Goal: Task Accomplishment & Management: Complete application form

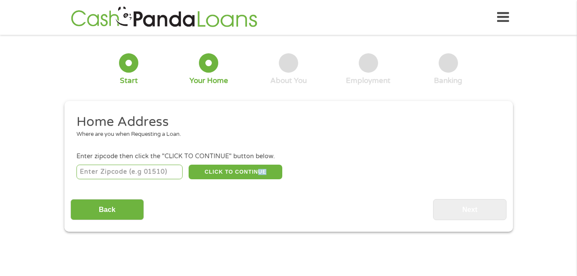
drag, startPoint x: 0, startPoint y: 0, endPoint x: 241, endPoint y: 180, distance: 300.9
click at [150, 165] on input "number" at bounding box center [129, 172] width 106 height 15
type input "33803"
click at [229, 171] on button "CLICK TO CONTINUE" at bounding box center [236, 172] width 94 height 15
type input "33803"
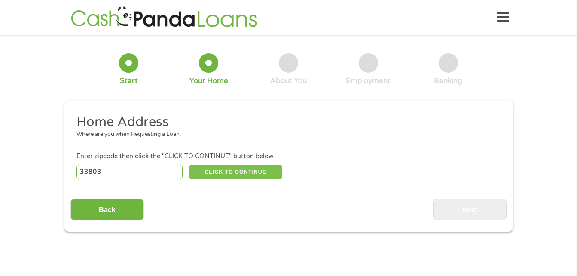
type input "Lakeland"
select select "[US_STATE]"
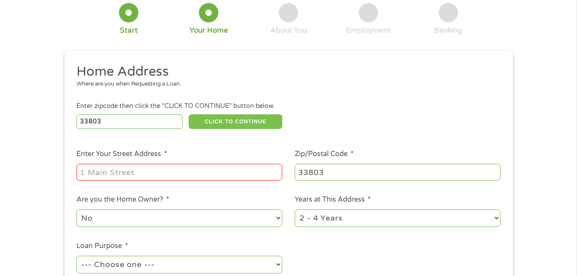
scroll to position [52, 0]
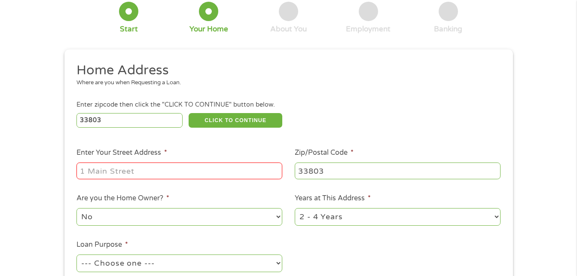
click at [229, 171] on input "Enter Your Street Address *" at bounding box center [179, 170] width 206 height 16
type input "[STREET_ADDRESS]"
click at [343, 212] on select "1 Year or less 1 - 2 Years 2 - 4 Years Over 4 Years" at bounding box center [398, 217] width 206 height 18
select select "24months"
click at [295, 208] on select "1 Year or less 1 - 2 Years 2 - 4 Years Over 4 Years" at bounding box center [398, 217] width 206 height 18
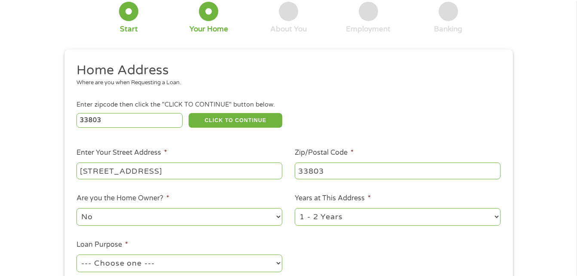
click at [365, 238] on ul "Home Address Where are you when Requesting a Loan. Enter zipcode then click the…" at bounding box center [288, 176] width 436 height 229
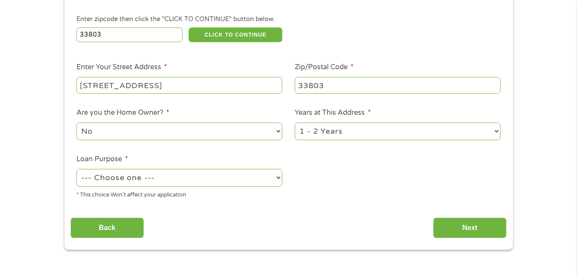
scroll to position [138, 0]
click at [165, 175] on select "--- Choose one --- Pay Bills Debt Consolidation Home Improvement Major Purchase…" at bounding box center [179, 177] width 206 height 18
select select "other"
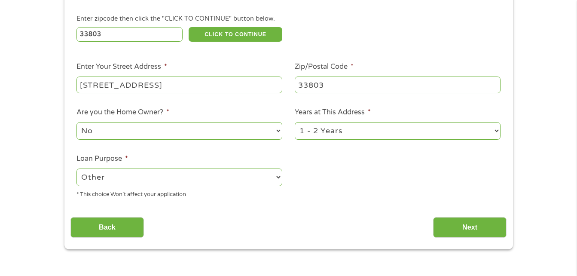
click at [76, 168] on select "--- Choose one --- Pay Bills Debt Consolidation Home Improvement Major Purchase…" at bounding box center [179, 177] width 206 height 18
click at [466, 231] on input "Next" at bounding box center [469, 227] width 73 height 21
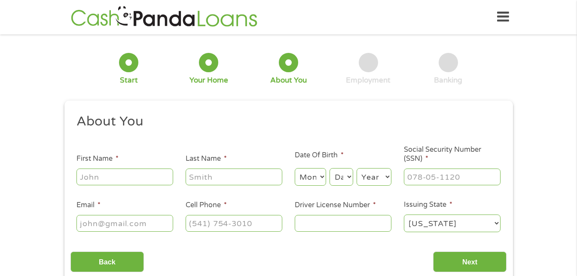
scroll to position [0, 0]
click at [156, 169] on input "First Name *" at bounding box center [124, 177] width 97 height 16
type input "[PERSON_NAME]"
select select "25"
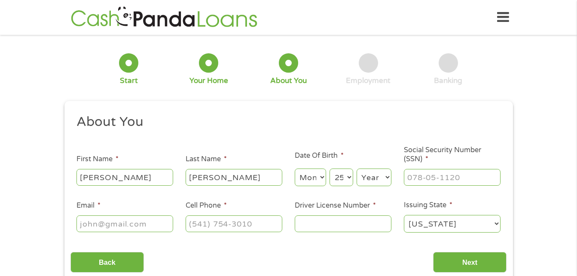
select select "2000"
type input "[EMAIL_ADDRESS][DOMAIN_NAME]"
type input "[PHONE_NUMBER]"
click at [303, 174] on select "Month 1 2 3 4 5 6 7 8 9 10 11 12" at bounding box center [310, 177] width 31 height 18
select select "5"
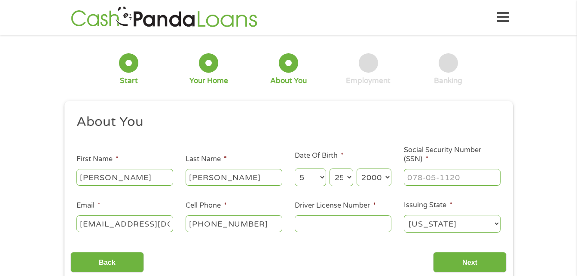
click at [295, 168] on select "Month 1 2 3 4 5 6 7 8 9 10 11 12" at bounding box center [310, 177] width 31 height 18
click at [448, 178] on input "___-__-____" at bounding box center [452, 177] width 97 height 16
type input "592-93-9472"
click at [354, 219] on input "Driver License Number *" at bounding box center [343, 223] width 97 height 16
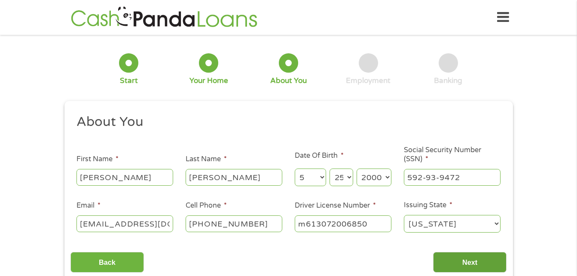
type input "m613072006850"
click at [452, 259] on input "Next" at bounding box center [469, 262] width 73 height 21
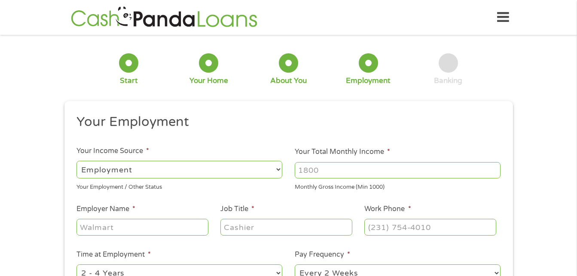
scroll to position [3, 3]
click at [537, 244] on div "1 Start 2 Your Home 3 About You 4 Employment 5 Banking 6 This field is hidden w…" at bounding box center [288, 210] width 577 height 339
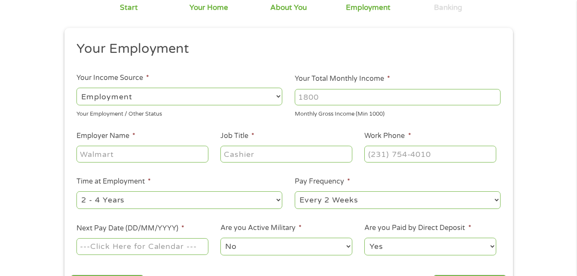
scroll to position [86, 0]
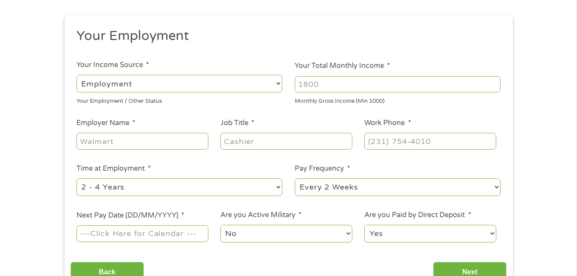
click at [415, 86] on input "Your Total Monthly Income *" at bounding box center [398, 84] width 206 height 16
type input "2100"
click at [109, 148] on input "Employer Name *" at bounding box center [141, 141] width 131 height 16
type input "tea largo"
click at [241, 136] on input "Job Title *" at bounding box center [285, 141] width 131 height 16
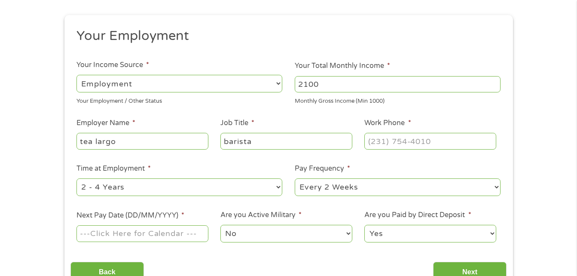
type input "barista"
click at [386, 148] on input "(___) ___-____" at bounding box center [429, 141] width 131 height 16
type input "(___) 863-6816"
click at [242, 189] on select "--- Choose one --- 1 Year or less 1 - 2 Years 2 - 4 Years Over 4 Years" at bounding box center [179, 187] width 206 height 18
select select "24months"
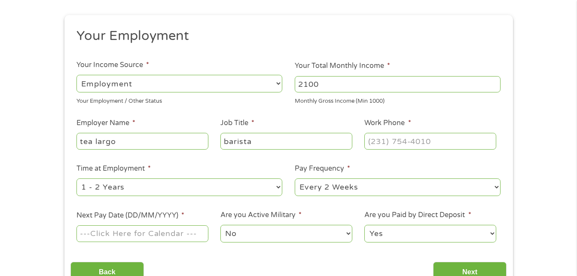
click at [76, 178] on select "--- Choose one --- 1 Year or less 1 - 2 Years 2 - 4 Years Over 4 Years" at bounding box center [179, 187] width 206 height 18
click at [367, 184] on select "--- Choose one --- Every 2 Weeks Every Week Monthly Semi-Monthly" at bounding box center [398, 187] width 206 height 18
select select "weekly"
click at [295, 178] on select "--- Choose one --- Every 2 Weeks Every Week Monthly Semi-Monthly" at bounding box center [398, 187] width 206 height 18
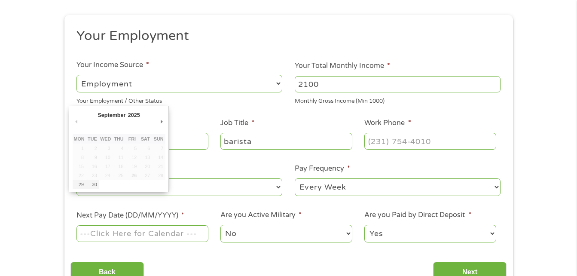
click at [158, 239] on input "Next Pay Date (DD/MM/YYYY) *" at bounding box center [141, 233] width 131 height 16
type input "[DATE]"
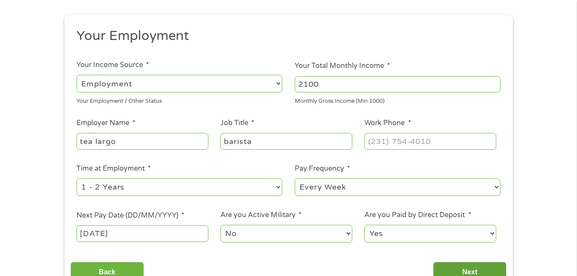
click at [449, 265] on input "Next" at bounding box center [469, 272] width 73 height 21
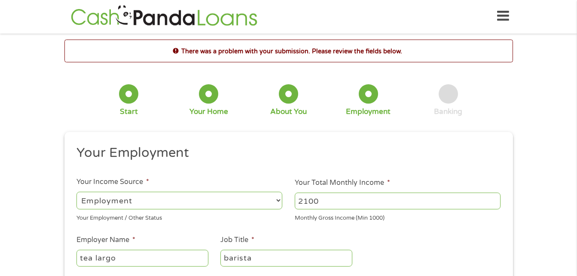
scroll to position [0, 0]
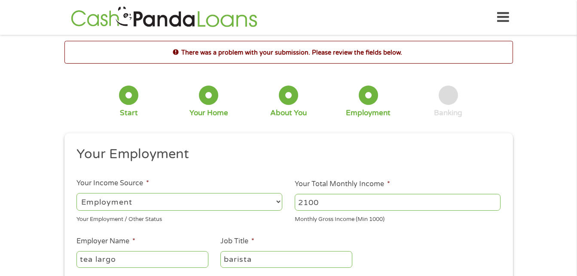
click at [547, 213] on div "There was a problem with your submission. Please review the fields below. 1 Sta…" at bounding box center [288, 265] width 577 height 448
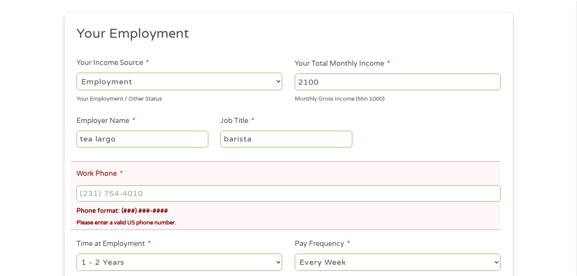
scroll to position [138, 0]
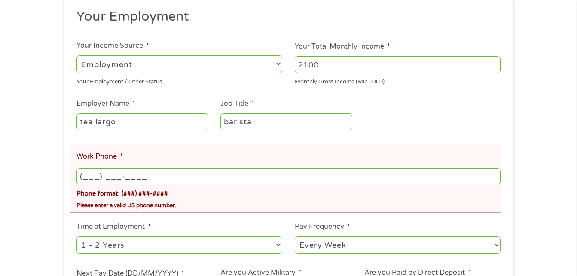
click at [324, 179] on input "(___) ___-____" at bounding box center [288, 176] width 424 height 16
click at [95, 173] on input "(___) ___-____" at bounding box center [288, 176] width 424 height 16
type input "[PHONE_NUMBER]"
click at [347, 220] on ul "Your Employment Your Income Source * --- Choose one --- Employment [DEMOGRAPHIC…" at bounding box center [288, 158] width 436 height 300
click at [535, 225] on div "There was a problem with your submission. Please review the fields below. 1 Sta…" at bounding box center [288, 127] width 577 height 448
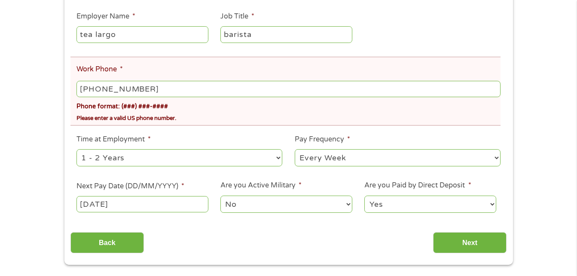
scroll to position [241, 0]
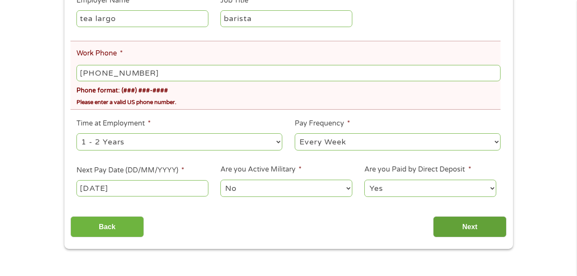
click at [495, 223] on input "Next" at bounding box center [469, 226] width 73 height 21
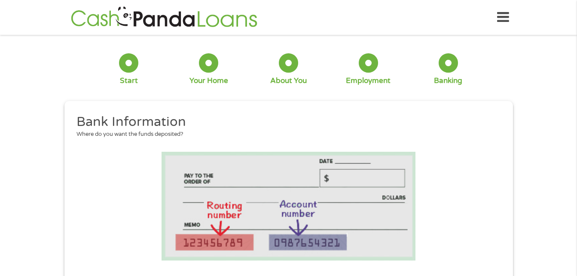
scroll to position [55, 3]
click at [495, 223] on li at bounding box center [288, 206] width 436 height 109
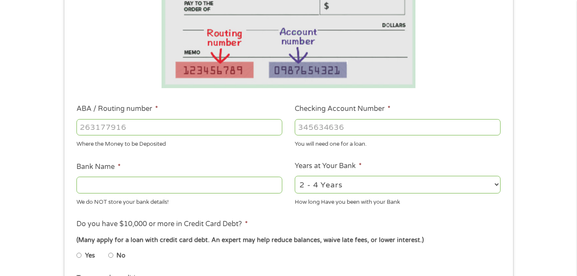
scroll to position [189, 0]
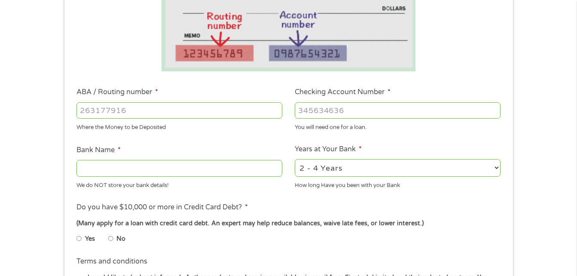
click at [188, 113] on input "ABA / Routing number *" at bounding box center [179, 110] width 206 height 16
type input "063107513"
type input "[PERSON_NAME] FARGO BANK"
type input "063107513"
type input "7007152171"
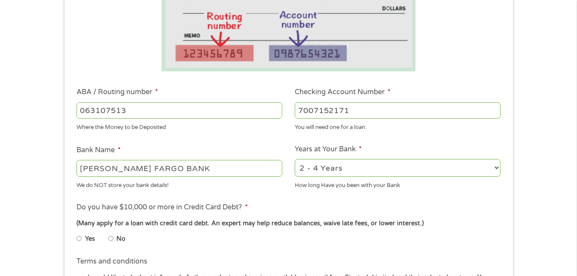
click at [349, 162] on select "2 - 4 Years 6 - 12 Months 1 - 2 Years Over 4 Years" at bounding box center [398, 168] width 206 height 18
select select "60months"
click at [295, 159] on select "2 - 4 Years 6 - 12 Months 1 - 2 Years Over 4 Years" at bounding box center [398, 168] width 206 height 18
click at [309, 232] on div "Yes No" at bounding box center [288, 240] width 424 height 20
click at [79, 237] on input "Yes" at bounding box center [78, 239] width 5 height 14
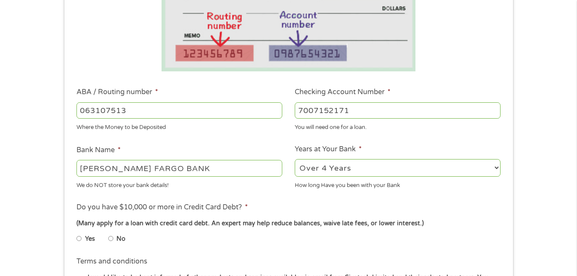
radio input "true"
click at [252, 250] on ul "Yes No" at bounding box center [178, 240] width 205 height 20
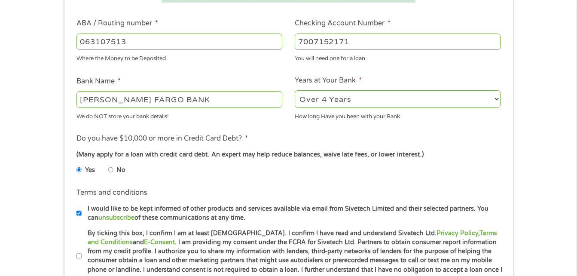
scroll to position [275, 0]
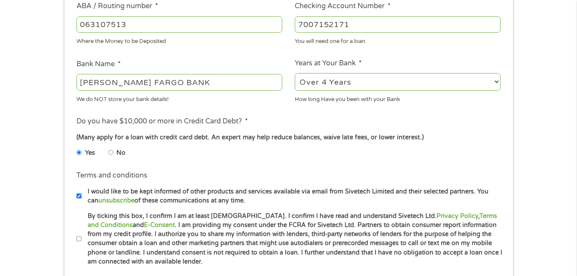
click at [113, 148] on input "No" at bounding box center [110, 153] width 5 height 14
radio input "true"
click at [210, 165] on ul "Bank Information Where do you want the funds deposited? ABA / Routing number * …" at bounding box center [288, 52] width 436 height 428
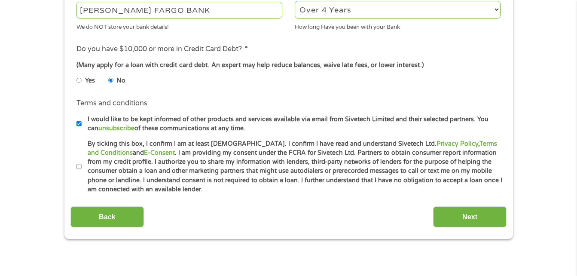
scroll to position [361, 0]
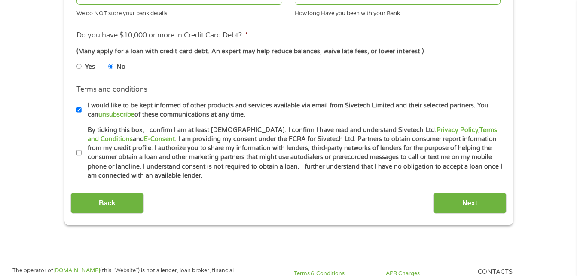
click at [76, 150] on li "Terms and conditions * By ticking this box, I confirm I am at least [DEMOGRAPHI…" at bounding box center [288, 152] width 436 height 55
click at [86, 155] on label "By ticking this box, I confirm I am at least [DEMOGRAPHIC_DATA]. I confirm I ha…" at bounding box center [293, 152] width 422 height 55
click at [82, 155] on input "By ticking this box, I confirm I am at least [DEMOGRAPHIC_DATA]. I confirm I ha…" at bounding box center [78, 153] width 5 height 14
checkbox input "true"
click at [474, 194] on input "Next" at bounding box center [469, 203] width 73 height 21
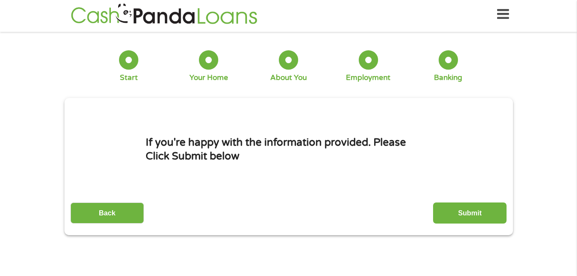
scroll to position [0, 0]
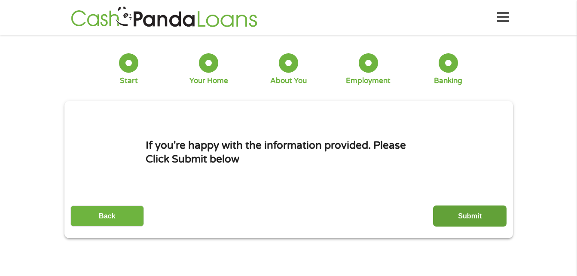
click at [467, 217] on input "Submit" at bounding box center [469, 215] width 73 height 21
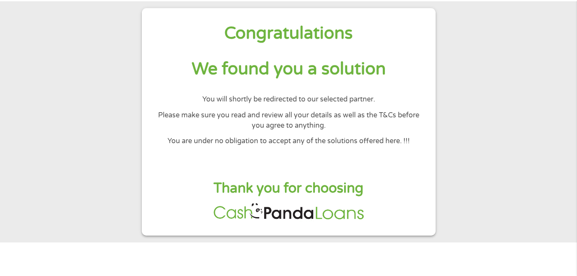
scroll to position [34, 0]
